Goal: Task Accomplishment & Management: Manage account settings

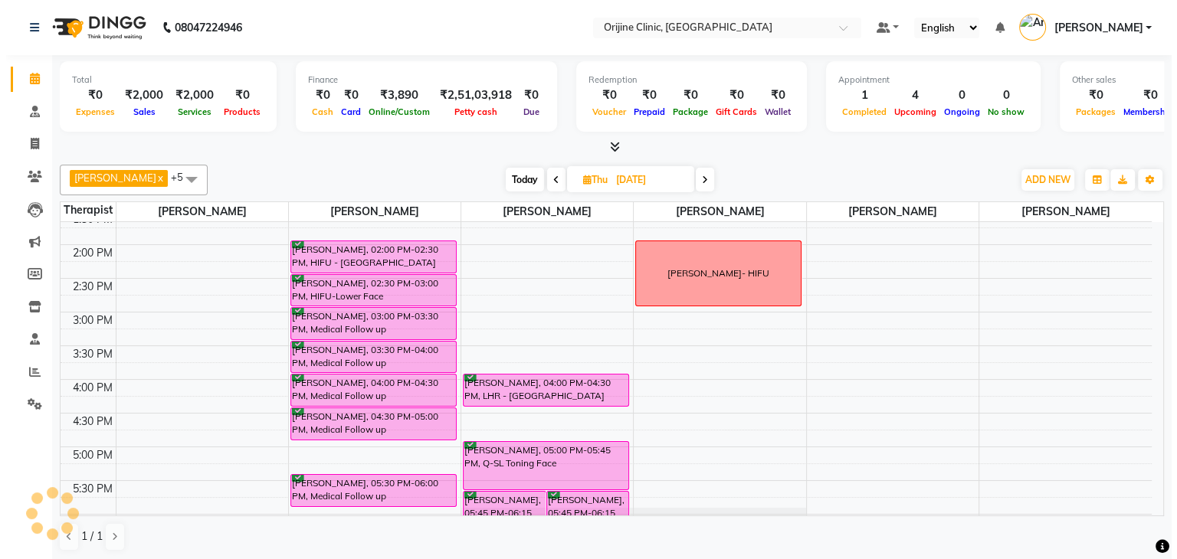
scroll to position [275, 0]
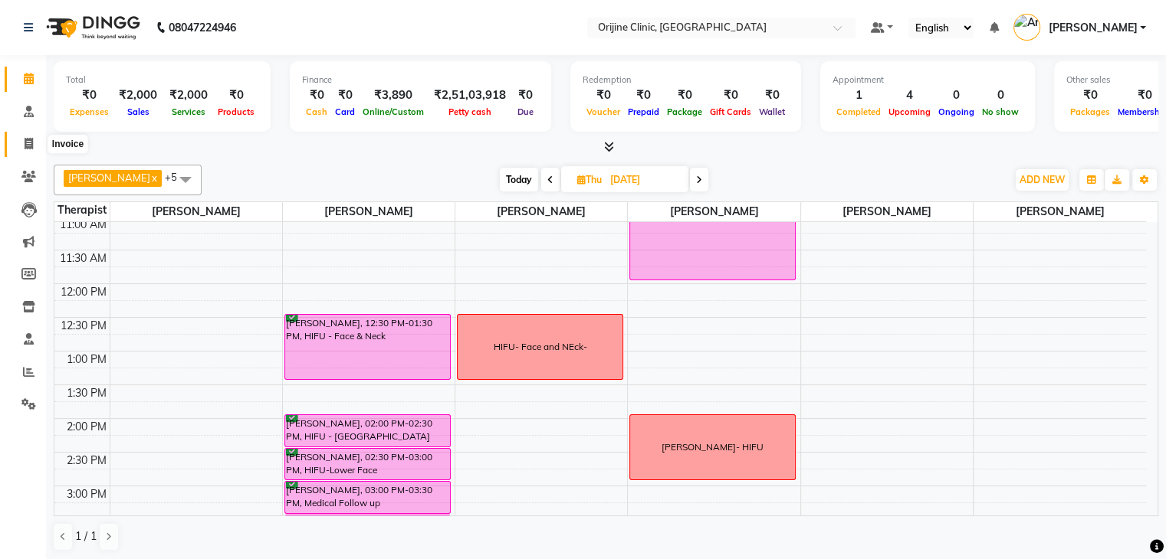
click at [28, 141] on icon at bounding box center [29, 143] width 8 height 11
select select "service"
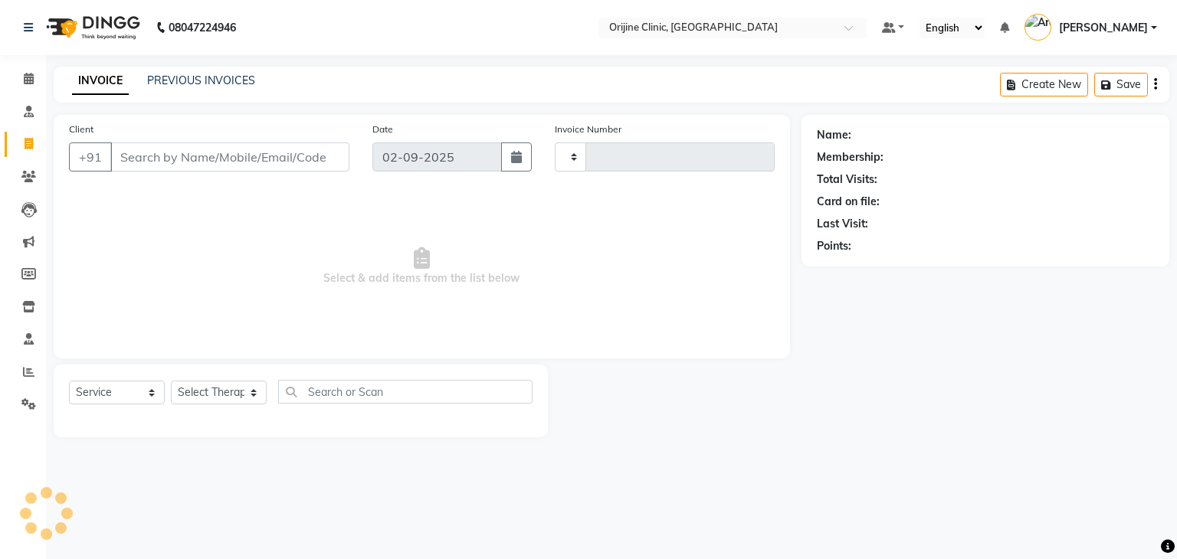
type input "0967"
select select "702"
click at [202, 161] on input "Client" at bounding box center [229, 157] width 239 height 29
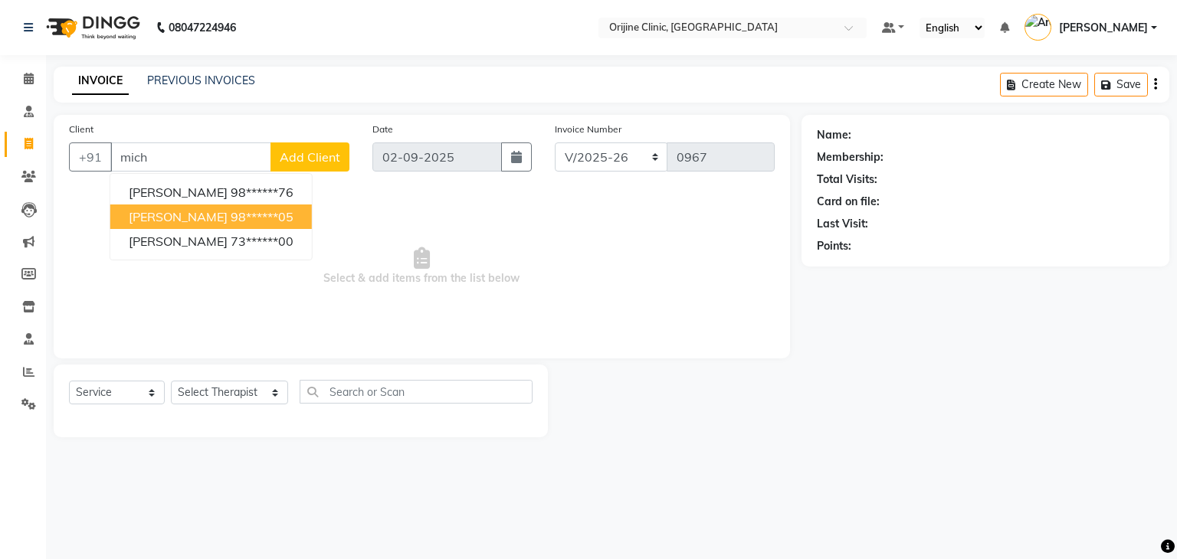
click at [218, 225] on button "[PERSON_NAME] 98******05" at bounding box center [211, 217] width 202 height 25
type input "98******05"
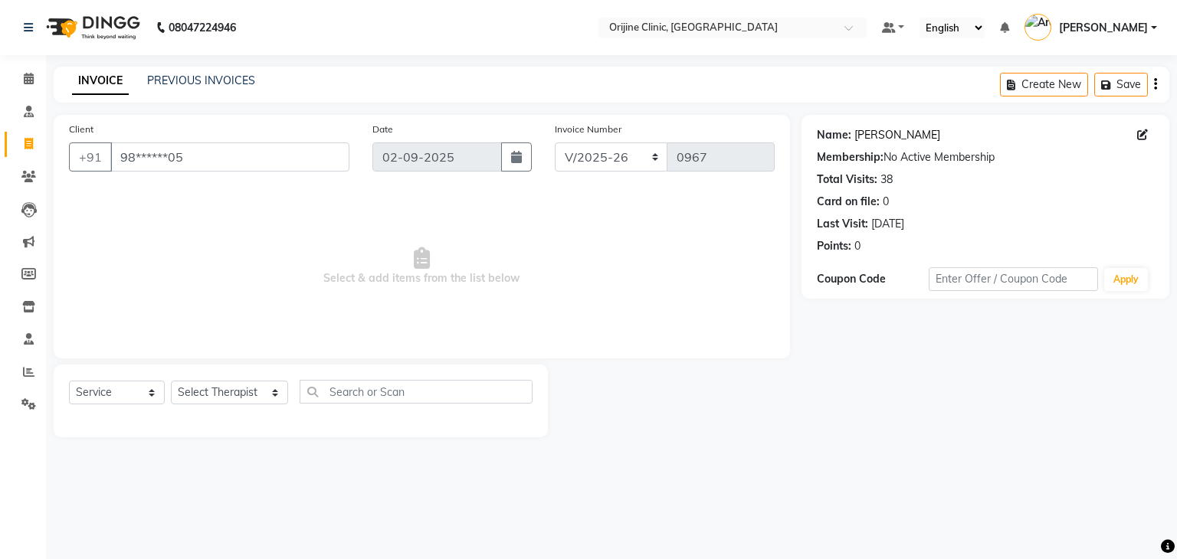
click at [907, 136] on link "[PERSON_NAME]" at bounding box center [897, 135] width 86 height 16
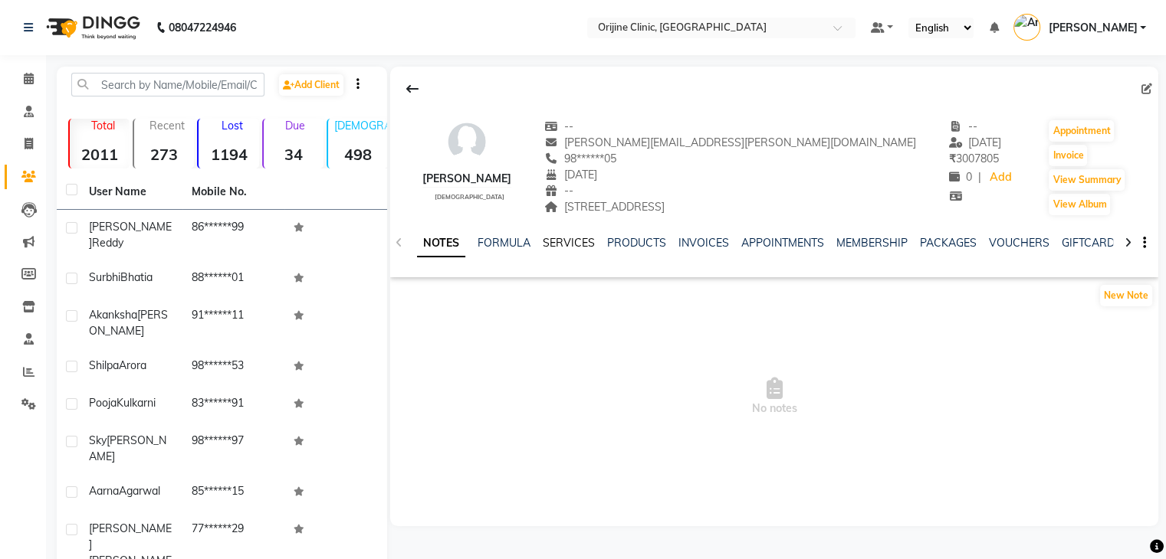
click at [567, 245] on link "SERVICES" at bounding box center [569, 243] width 52 height 14
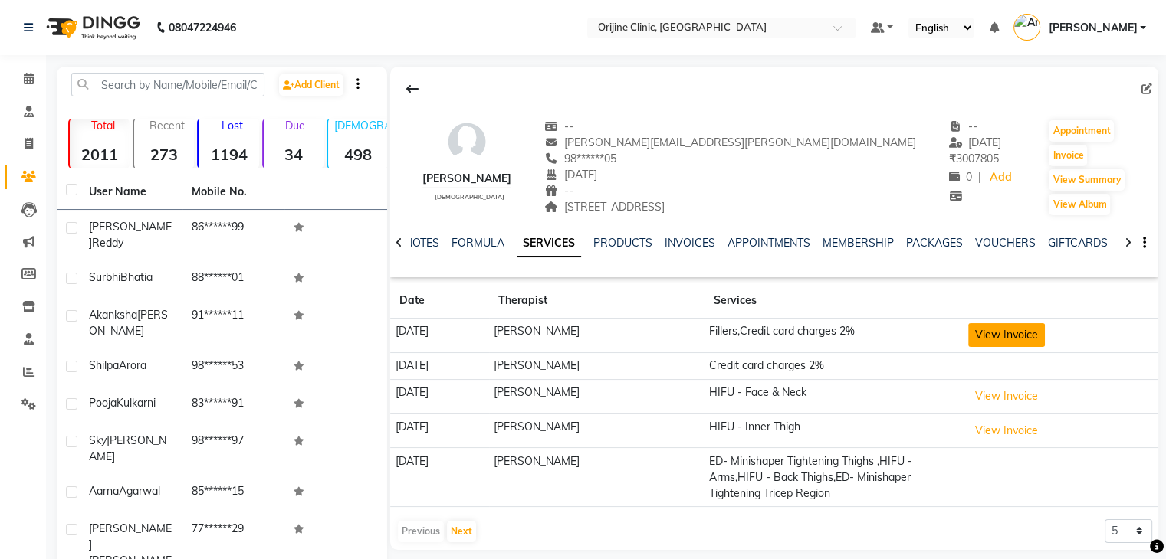
click at [1024, 333] on button "View Invoice" at bounding box center [1006, 335] width 77 height 24
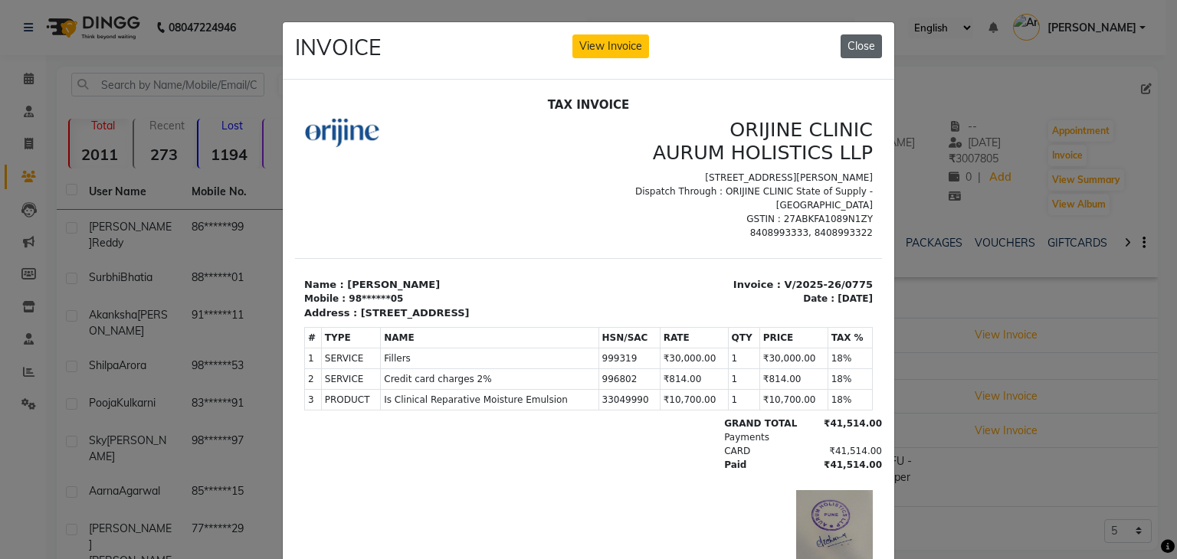
click at [855, 40] on button "Close" at bounding box center [861, 46] width 41 height 24
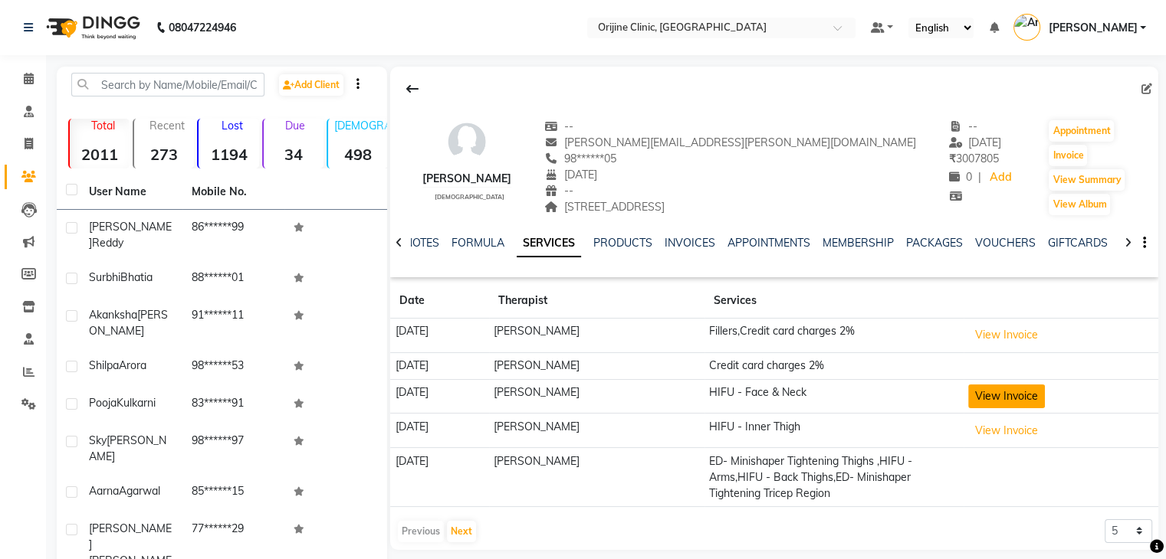
click at [1005, 400] on button "View Invoice" at bounding box center [1006, 397] width 77 height 24
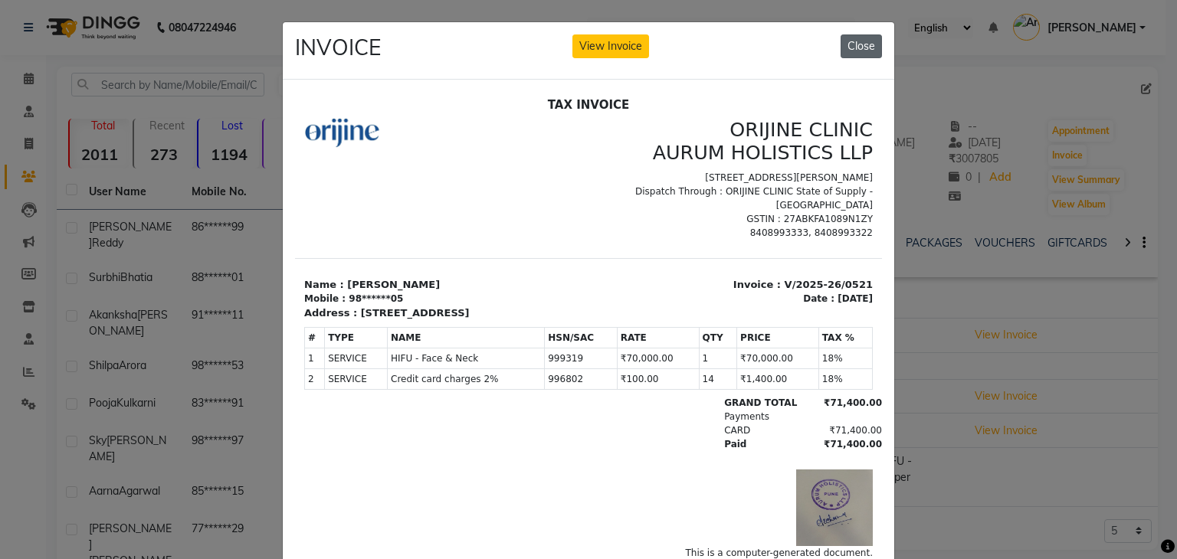
click at [860, 43] on button "Close" at bounding box center [861, 46] width 41 height 24
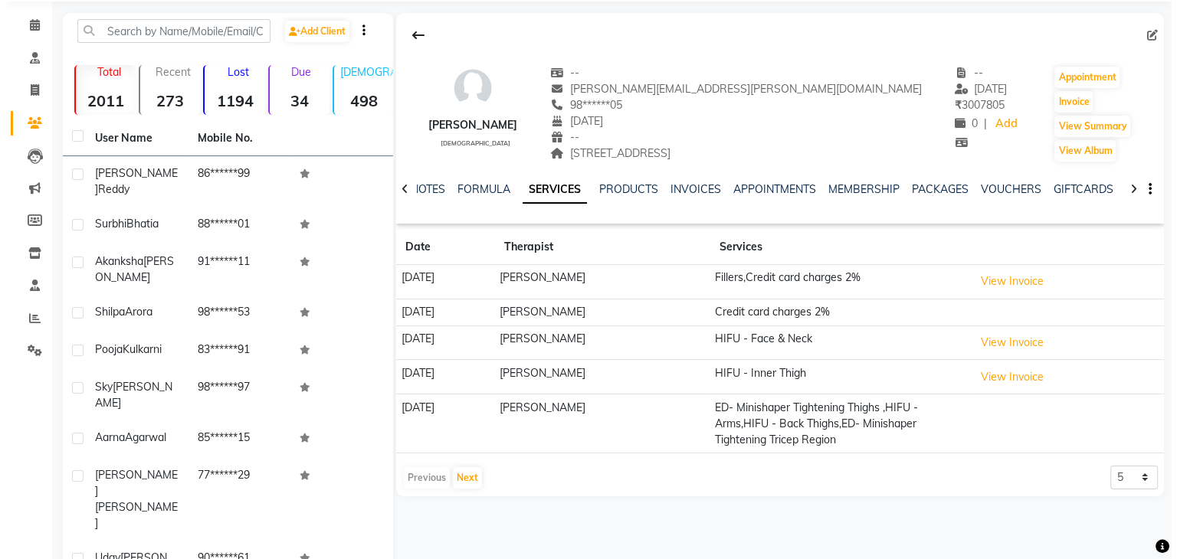
scroll to position [105, 0]
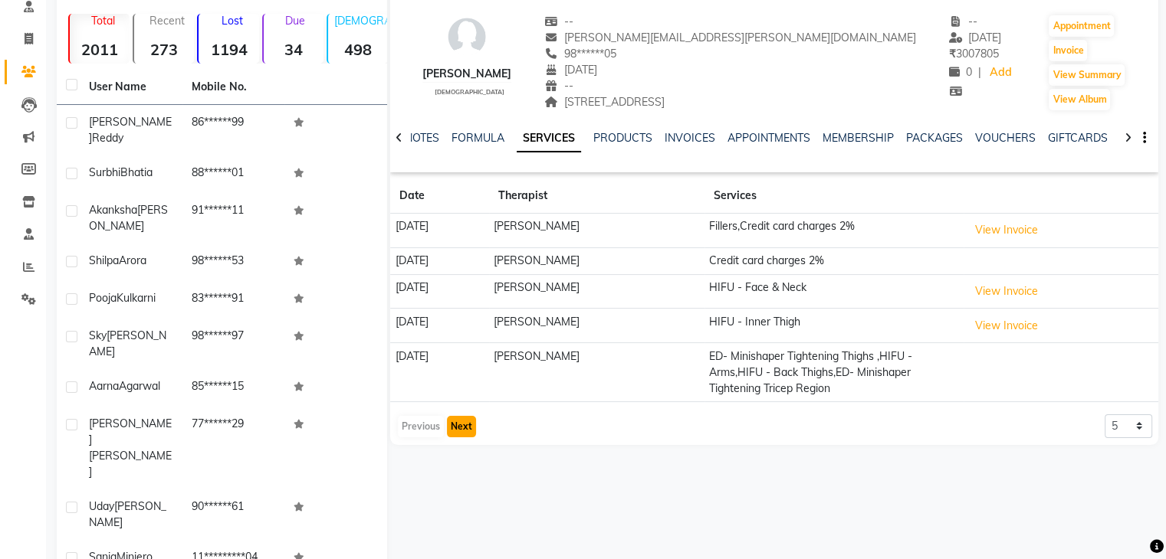
click at [464, 424] on button "Next" at bounding box center [461, 426] width 29 height 21
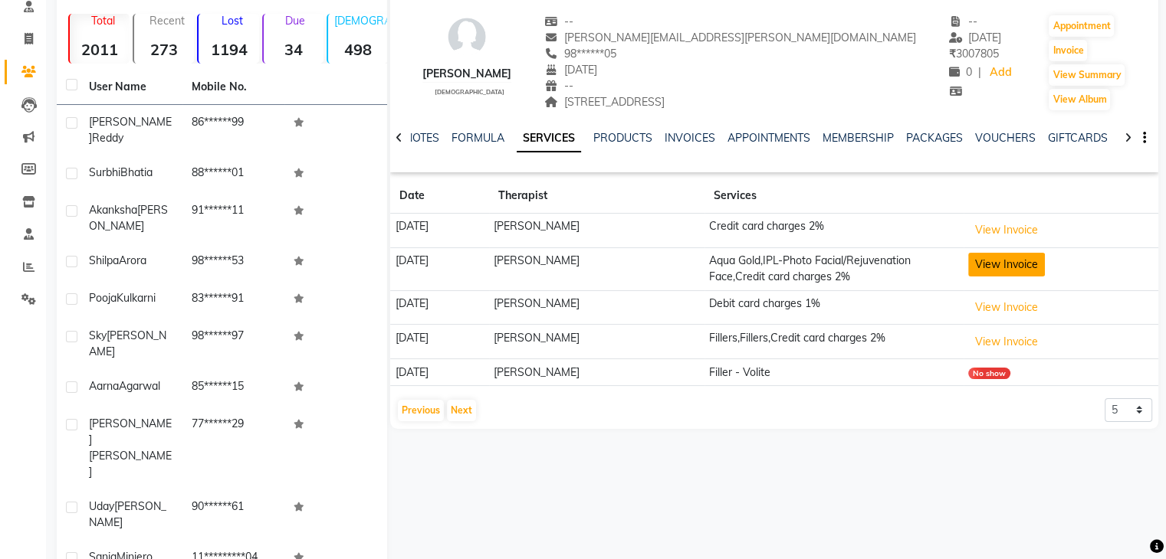
click at [1025, 263] on button "View Invoice" at bounding box center [1006, 265] width 77 height 24
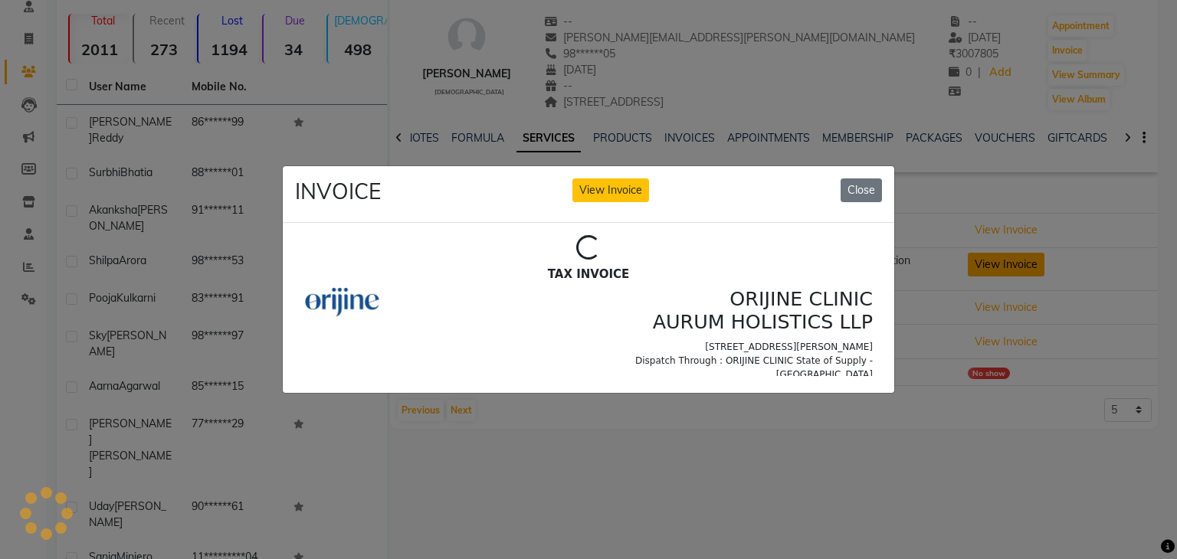
scroll to position [0, 0]
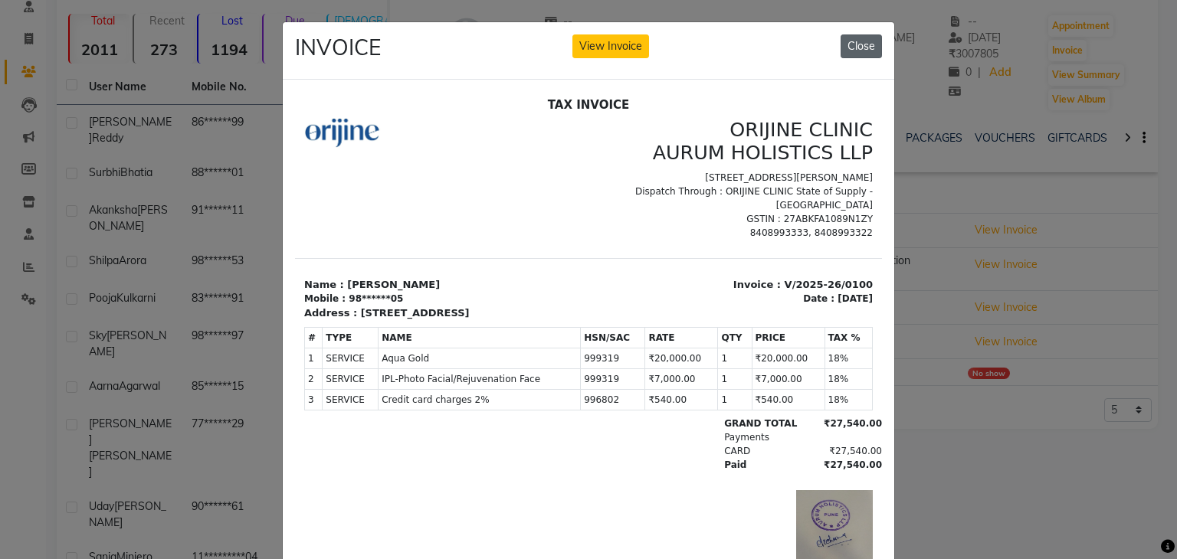
click at [852, 44] on button "Close" at bounding box center [861, 46] width 41 height 24
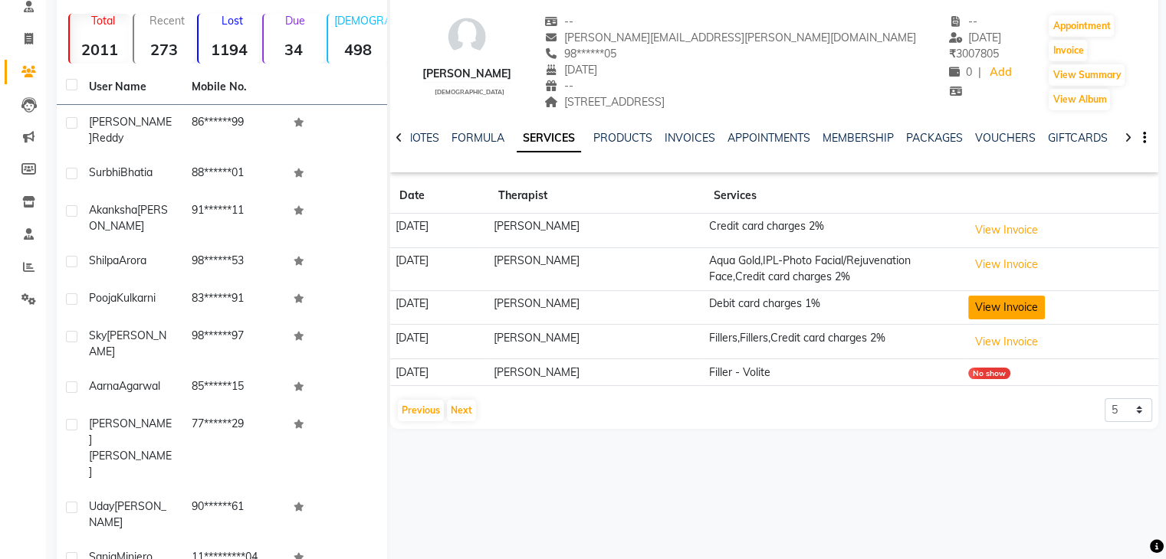
click at [1002, 305] on button "View Invoice" at bounding box center [1006, 308] width 77 height 24
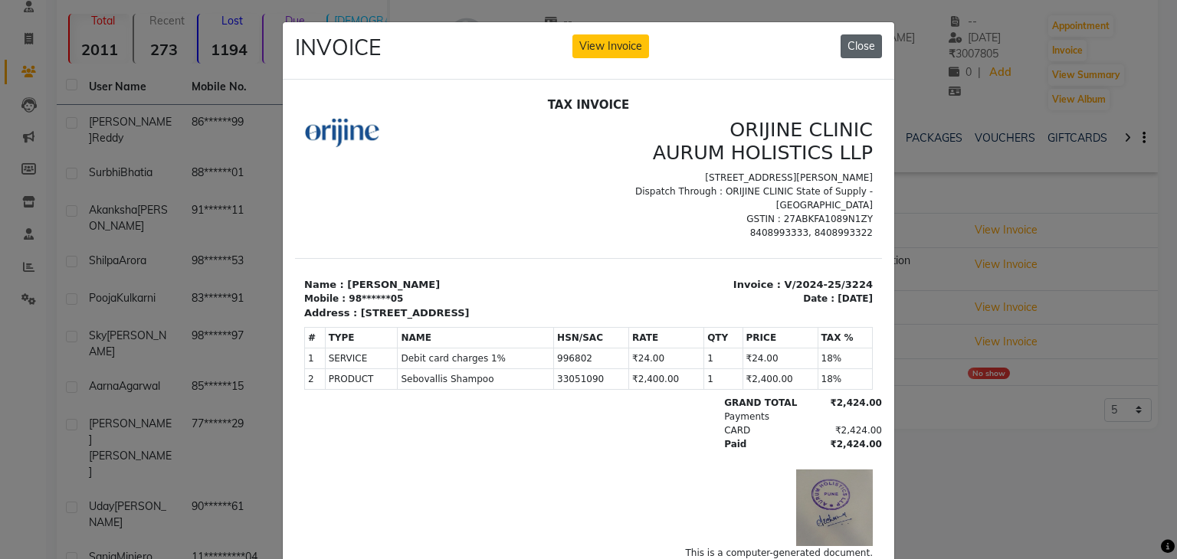
click at [869, 48] on button "Close" at bounding box center [861, 46] width 41 height 24
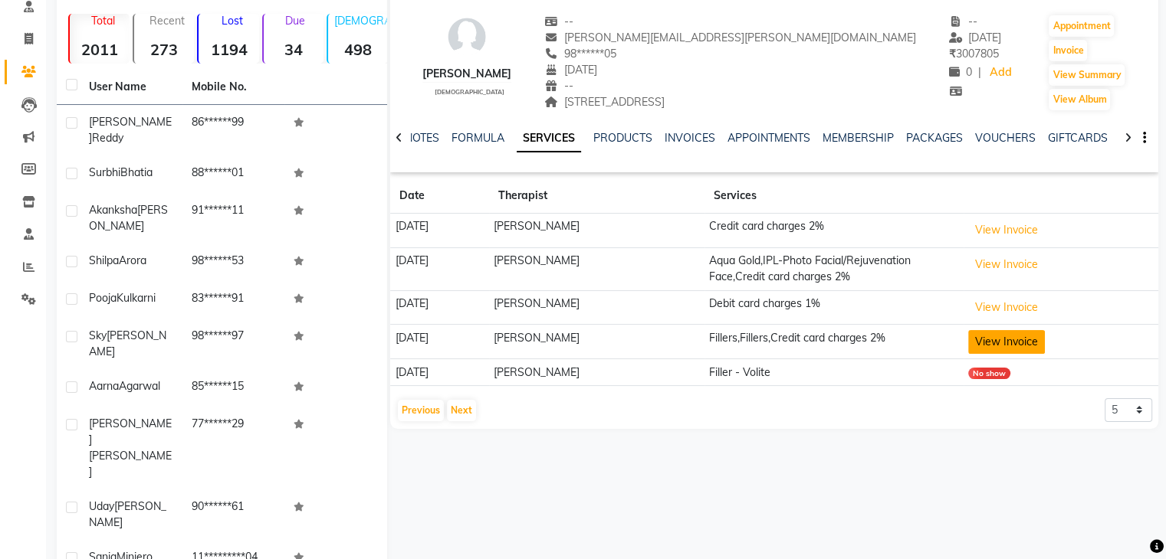
click at [988, 339] on button "View Invoice" at bounding box center [1006, 342] width 77 height 24
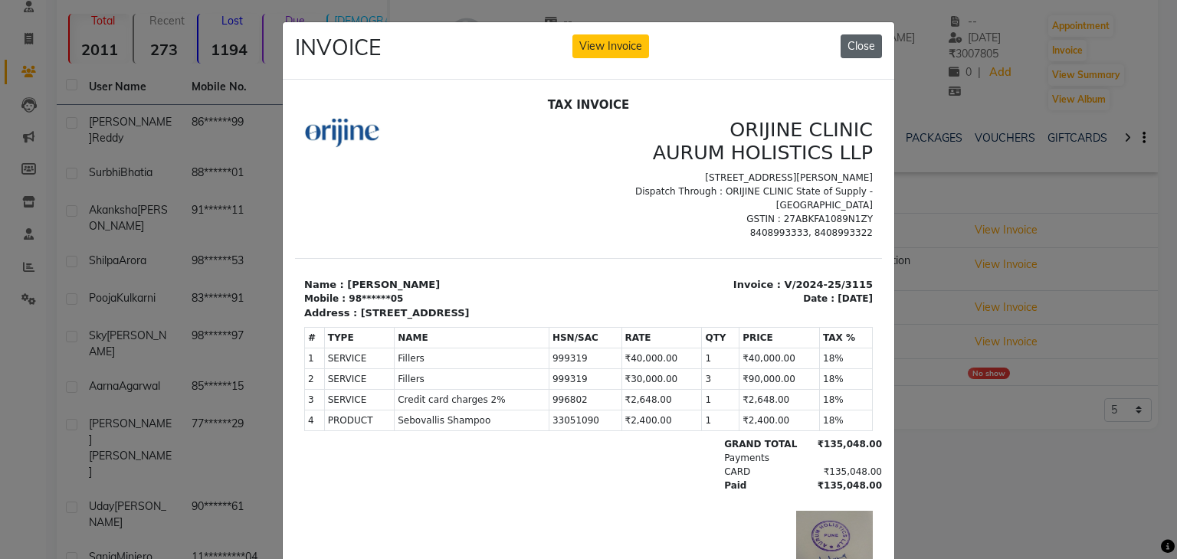
click at [867, 44] on button "Close" at bounding box center [861, 46] width 41 height 24
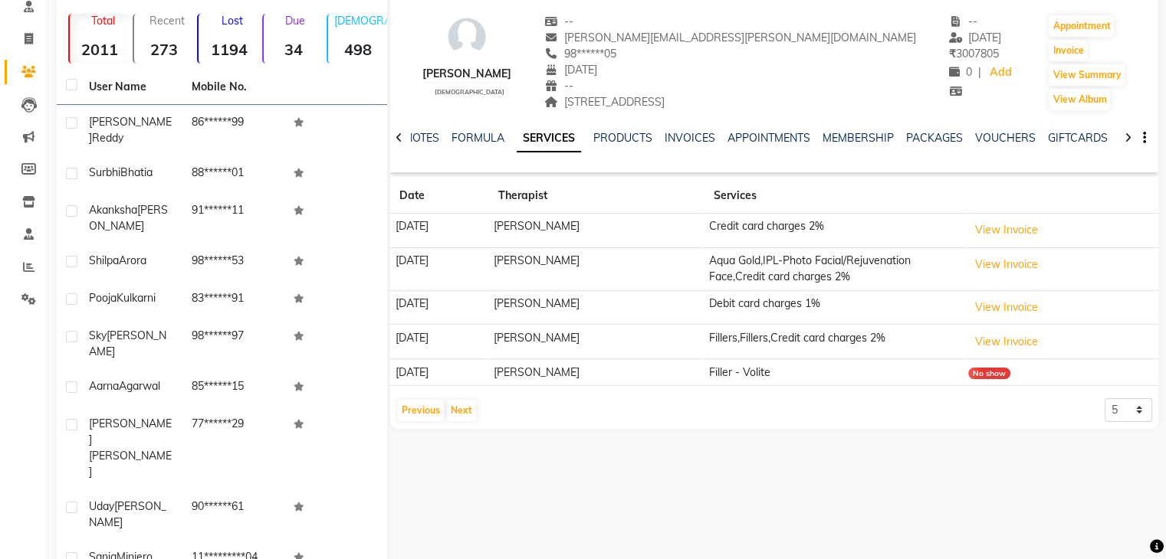
click at [963, 375] on td "Filler - Volite" at bounding box center [833, 372] width 259 height 27
click at [1009, 371] on div "No show" at bounding box center [989, 373] width 42 height 11
click at [28, 10] on icon at bounding box center [29, 6] width 10 height 11
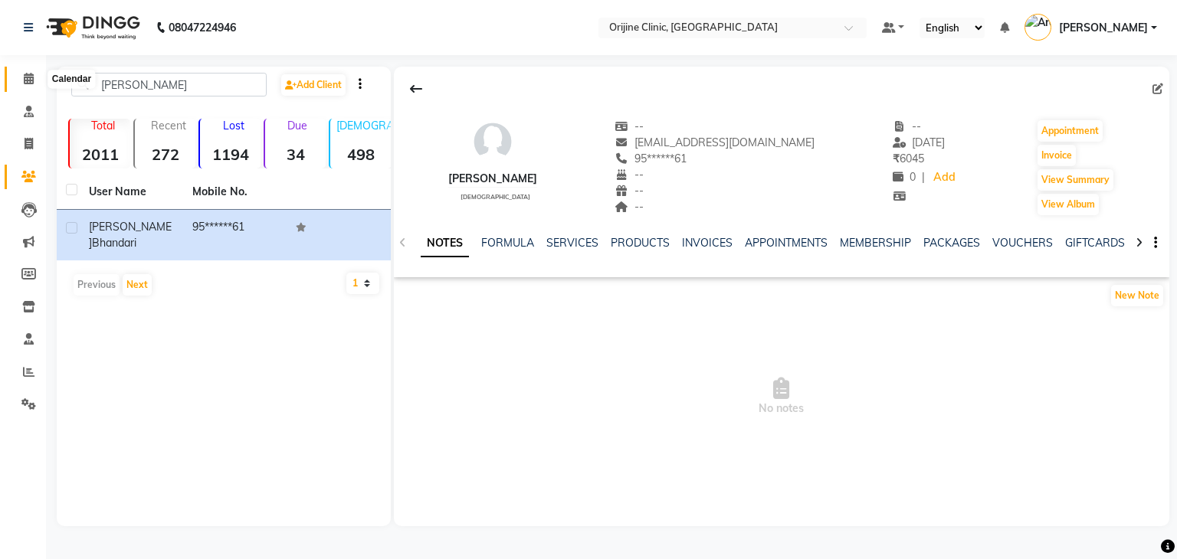
click at [21, 77] on span at bounding box center [28, 79] width 27 height 18
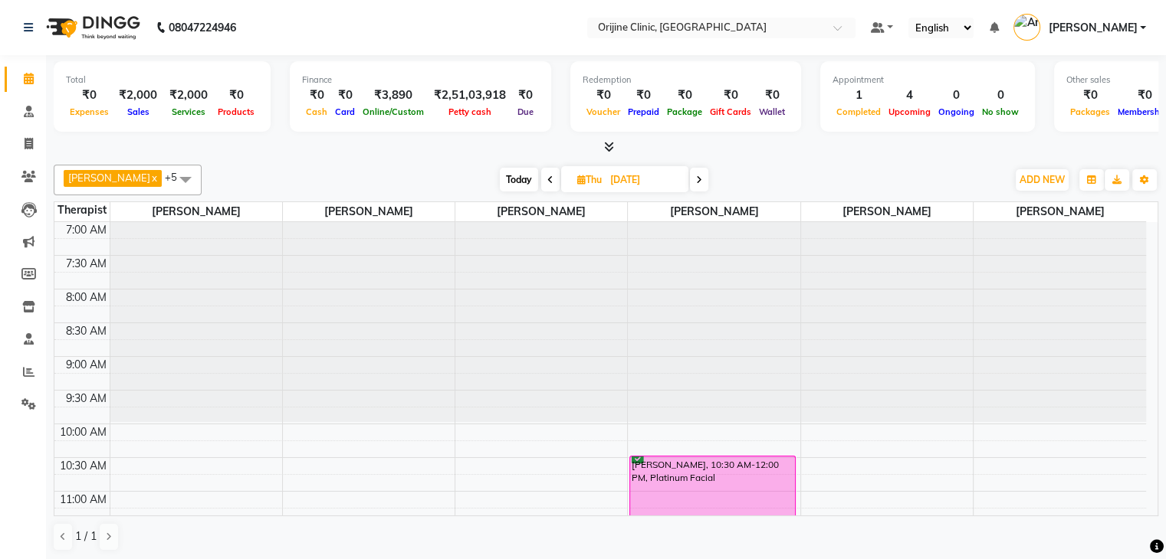
click at [552, 179] on span at bounding box center [550, 180] width 18 height 24
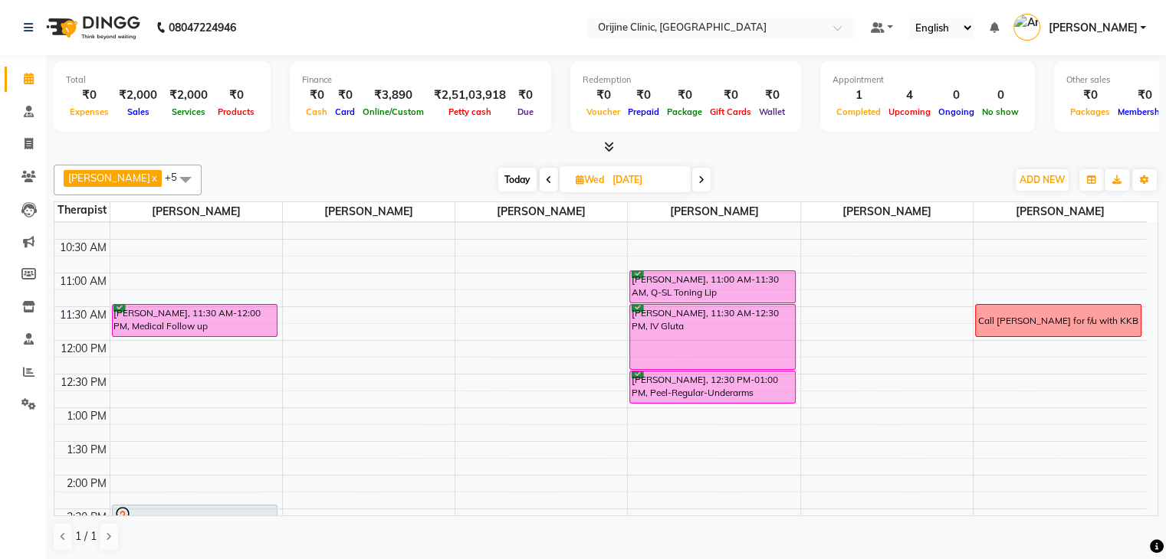
scroll to position [221, 0]
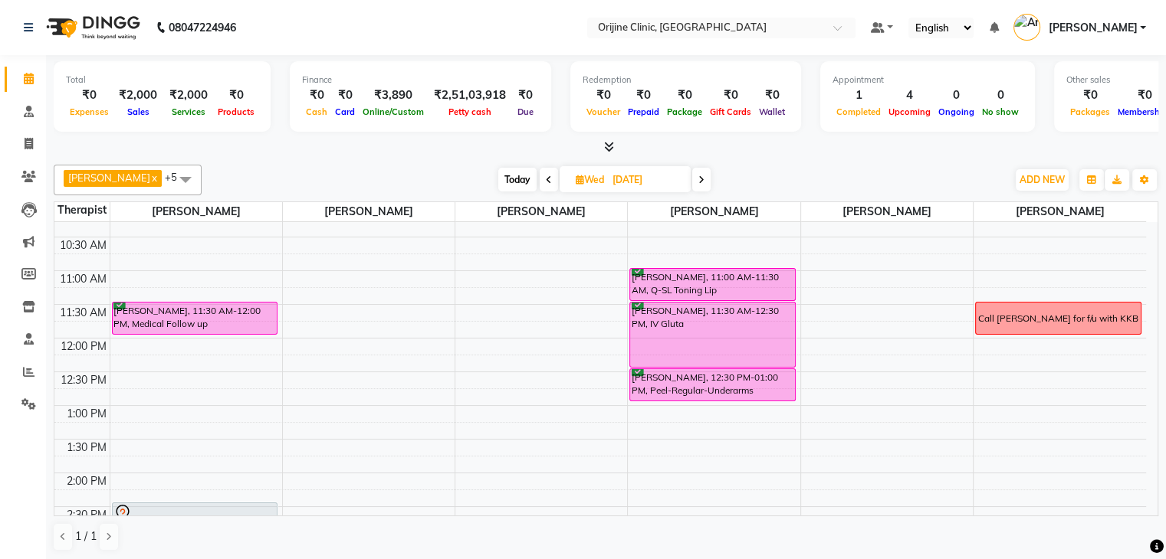
click at [704, 175] on icon at bounding box center [701, 179] width 6 height 9
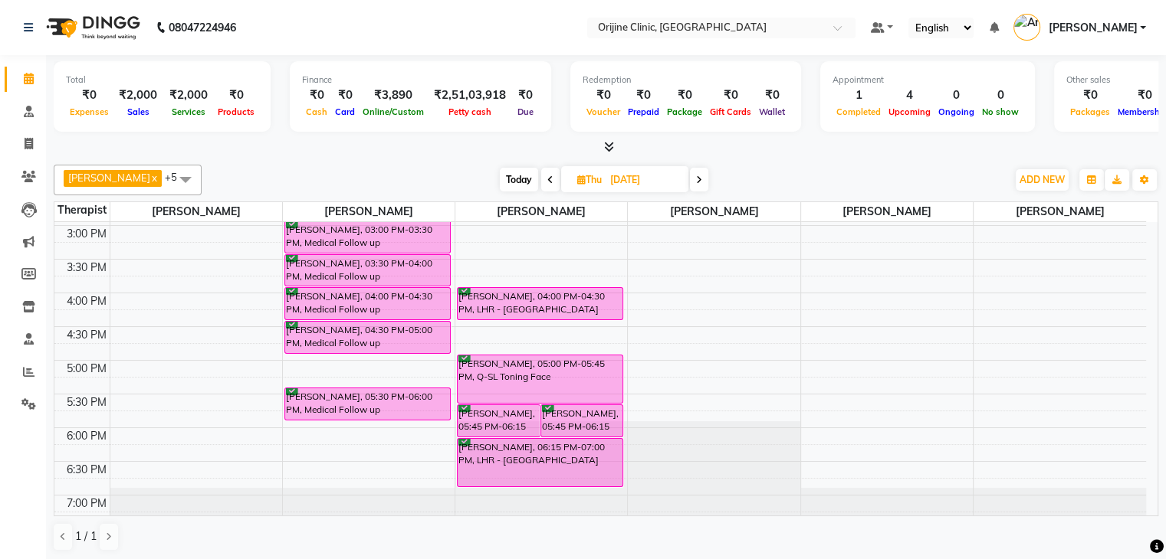
click at [551, 177] on icon at bounding box center [550, 179] width 6 height 9
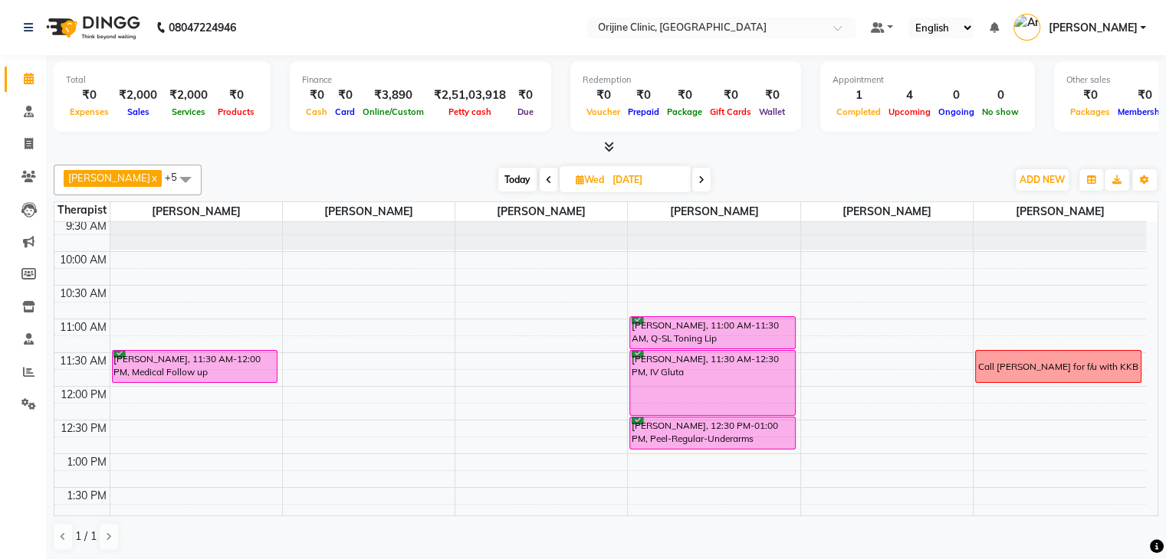
scroll to position [171, 0]
click at [704, 175] on icon at bounding box center [701, 179] width 6 height 9
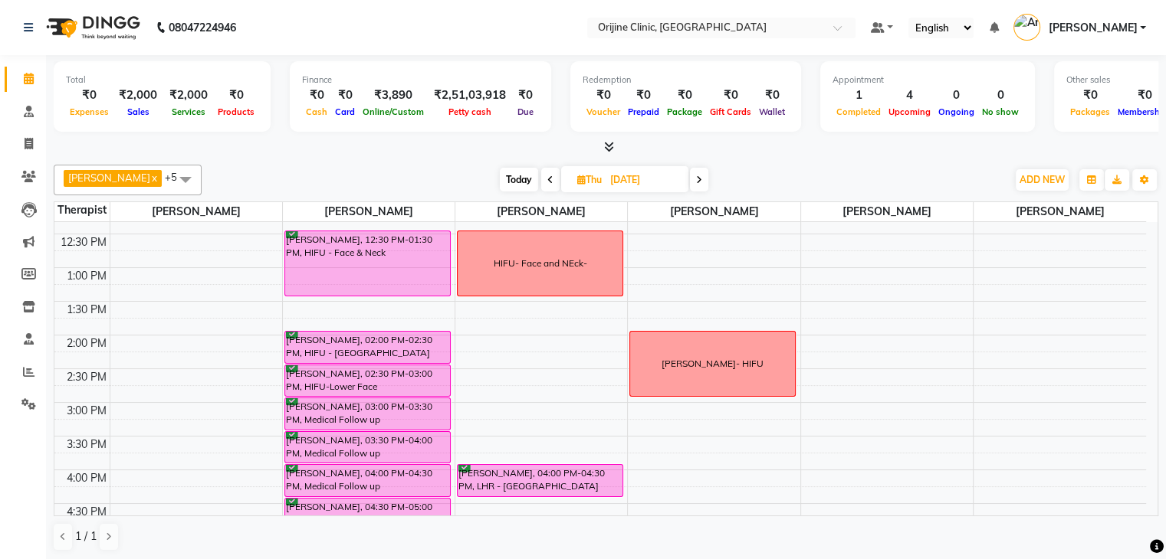
scroll to position [273, 0]
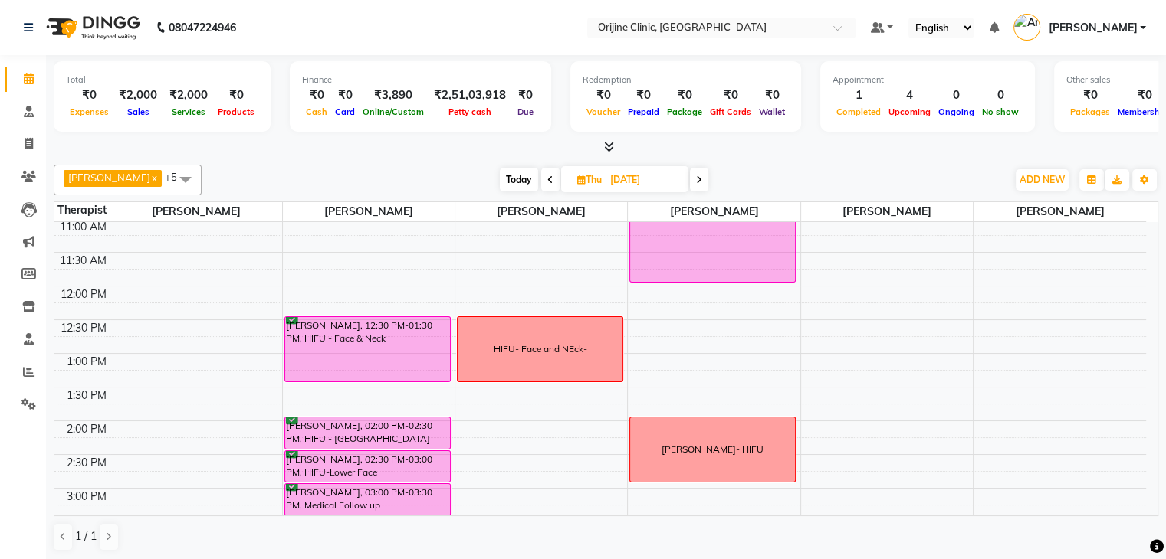
click at [702, 172] on span at bounding box center [699, 180] width 18 height 24
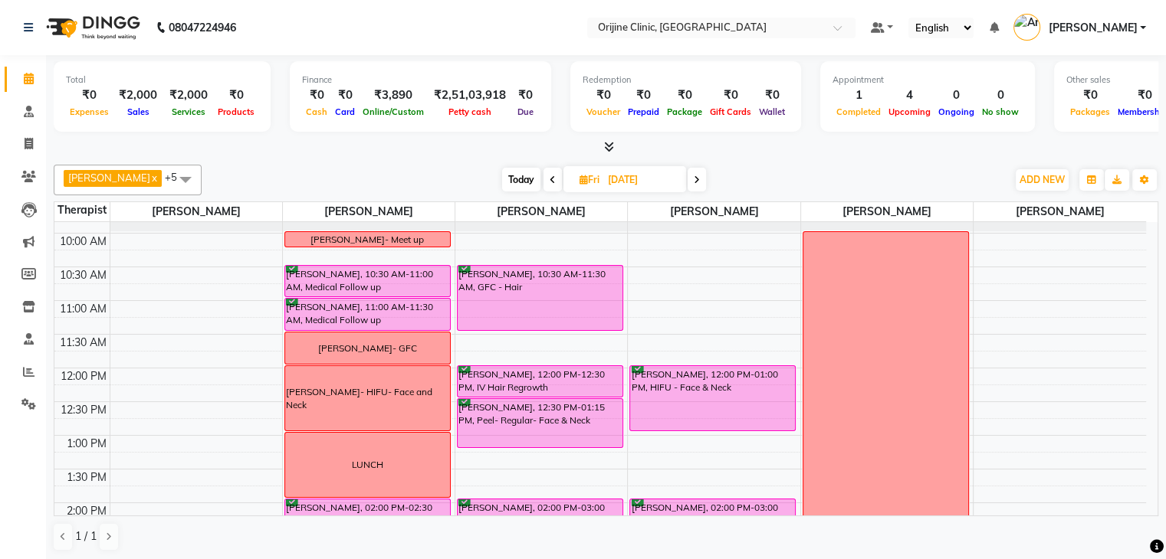
scroll to position [187, 0]
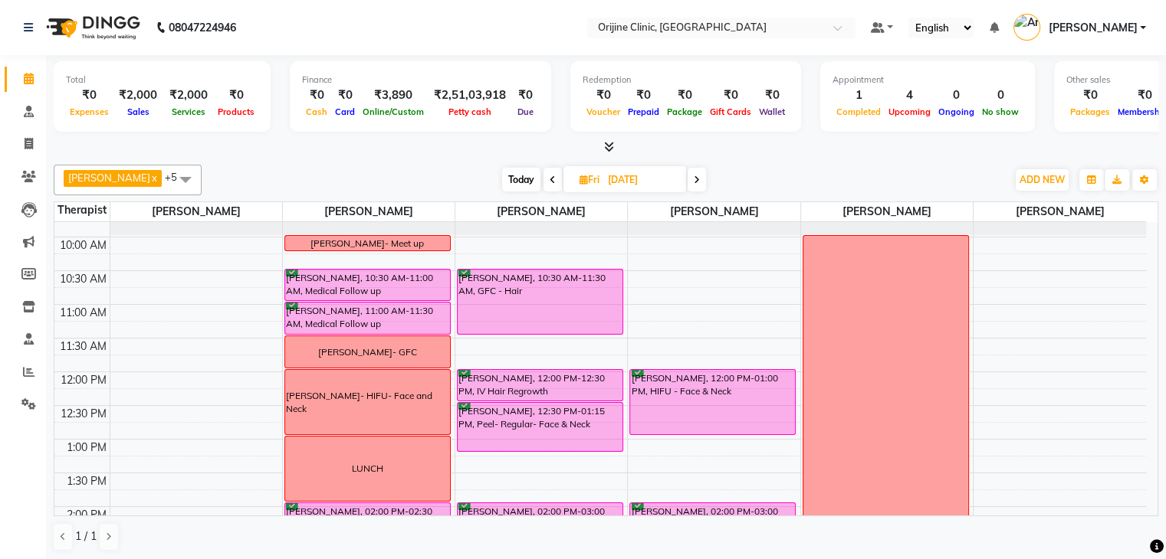
click at [522, 174] on span "Today" at bounding box center [521, 180] width 38 height 24
type input "02-09-2025"
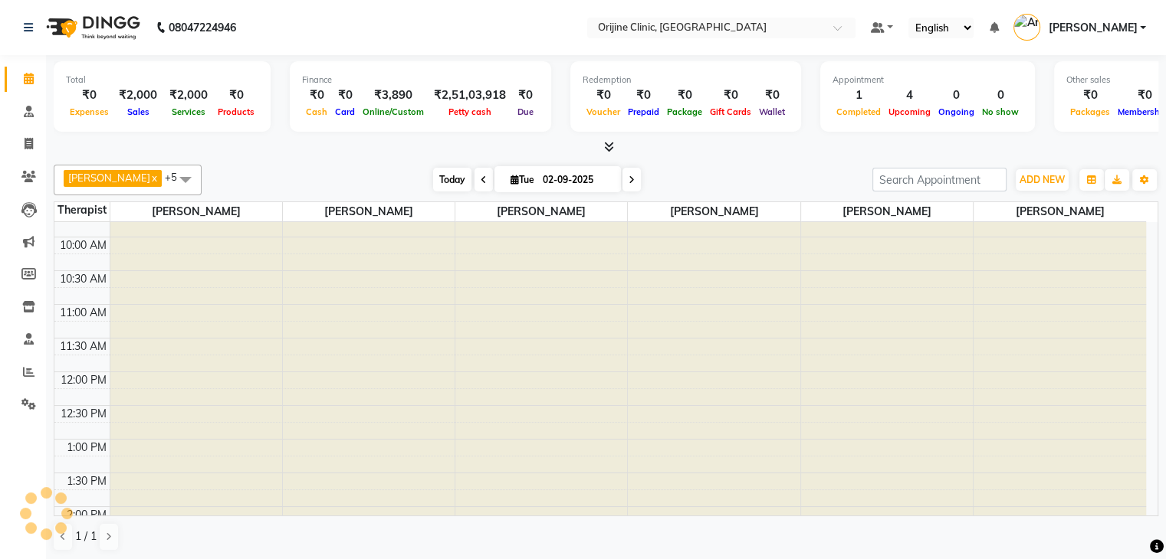
scroll to position [574, 0]
